Goal: Task Accomplishment & Management: Manage account settings

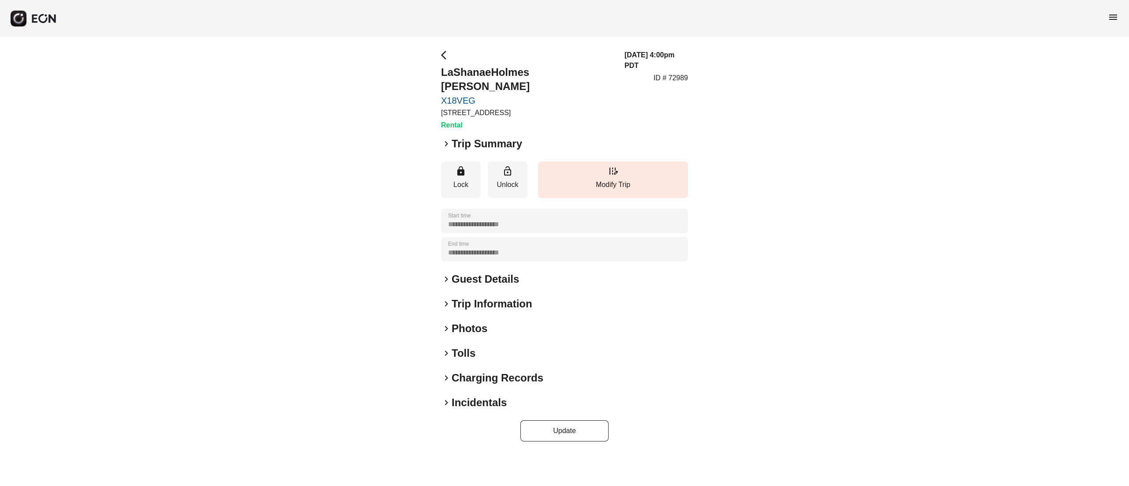
click at [461, 322] on h2 "Photos" at bounding box center [470, 329] width 36 height 14
